Goal: Transaction & Acquisition: Purchase product/service

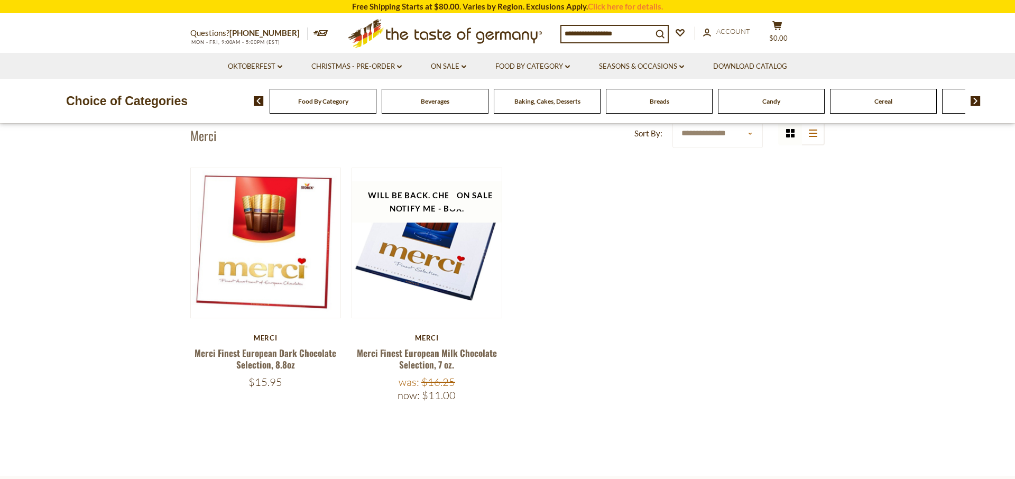
scroll to position [48, 0]
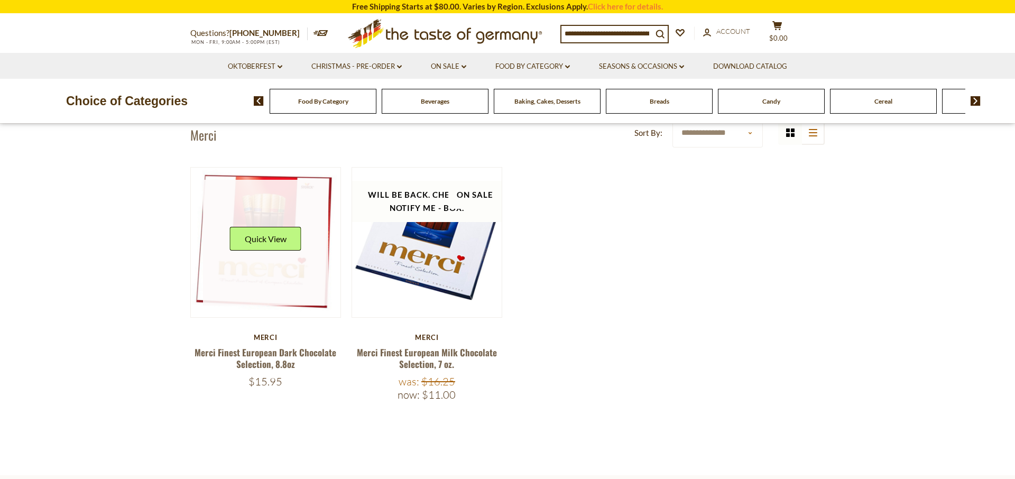
click at [265, 187] on link at bounding box center [266, 243] width 126 height 126
